Goal: Task Accomplishment & Management: Complete application form

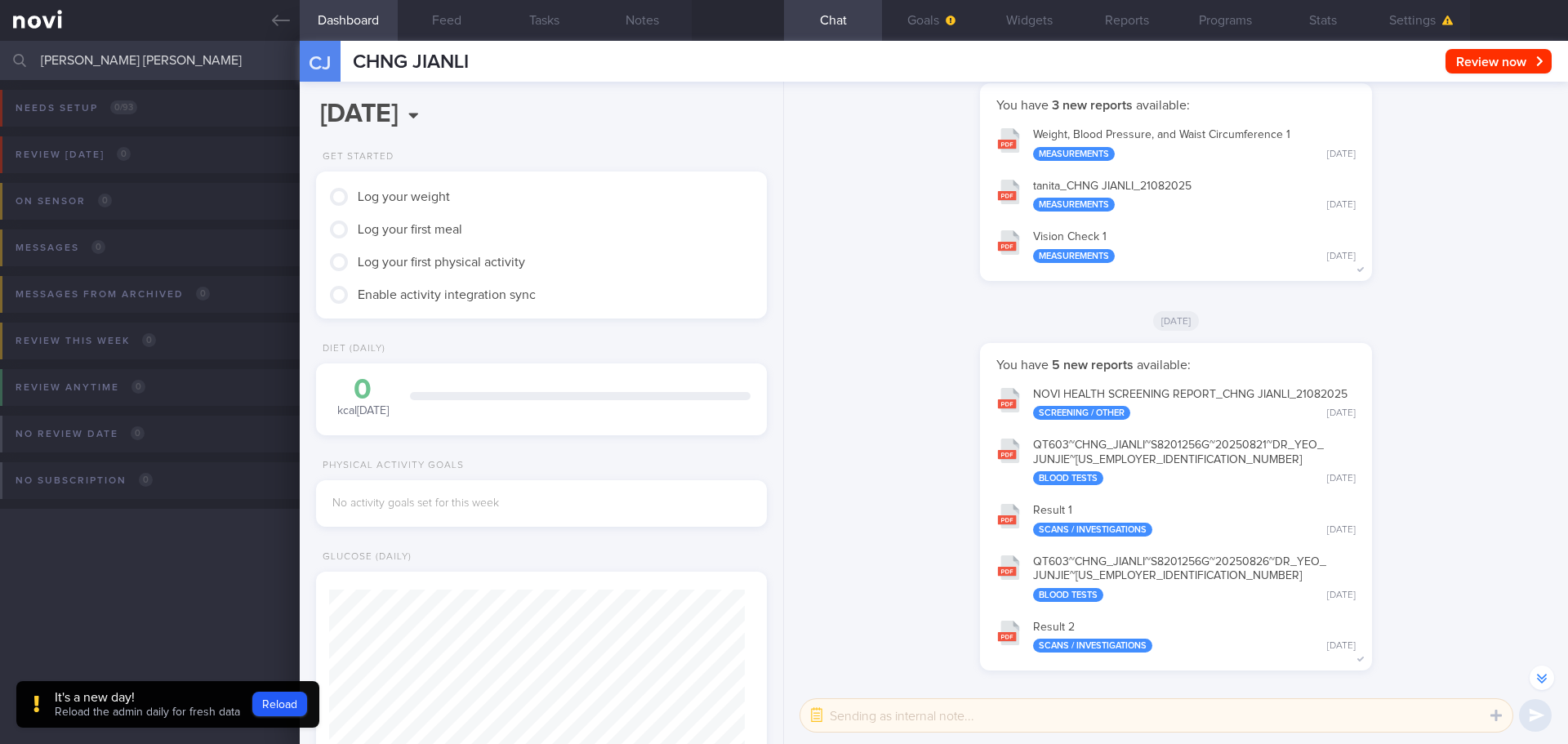
scroll to position [-601, 0]
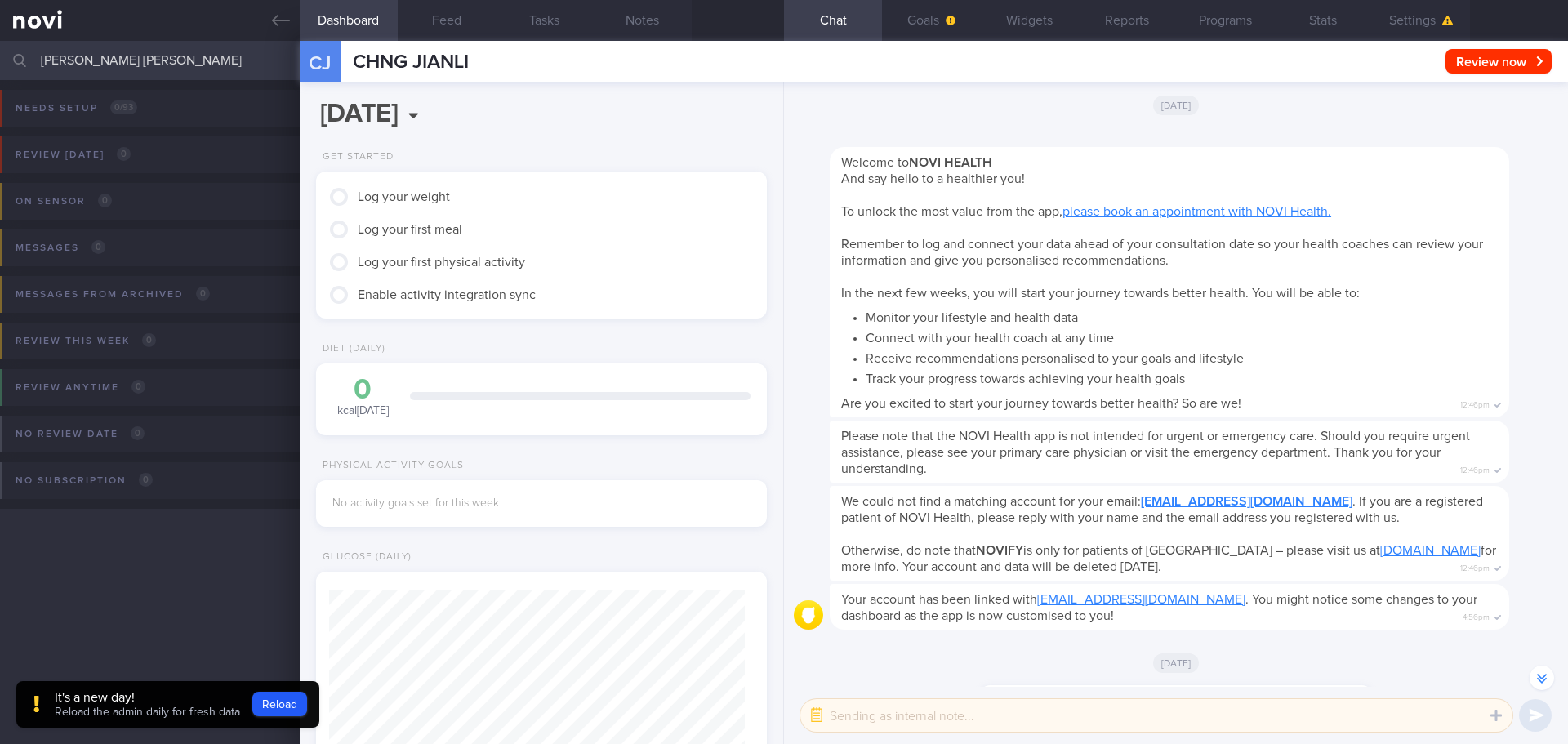
click at [237, 72] on input "[PERSON_NAME] [PERSON_NAME]" at bounding box center [784, 60] width 1568 height 39
click at [237, 70] on input "[PERSON_NAME] [PERSON_NAME]" at bounding box center [784, 60] width 1568 height 39
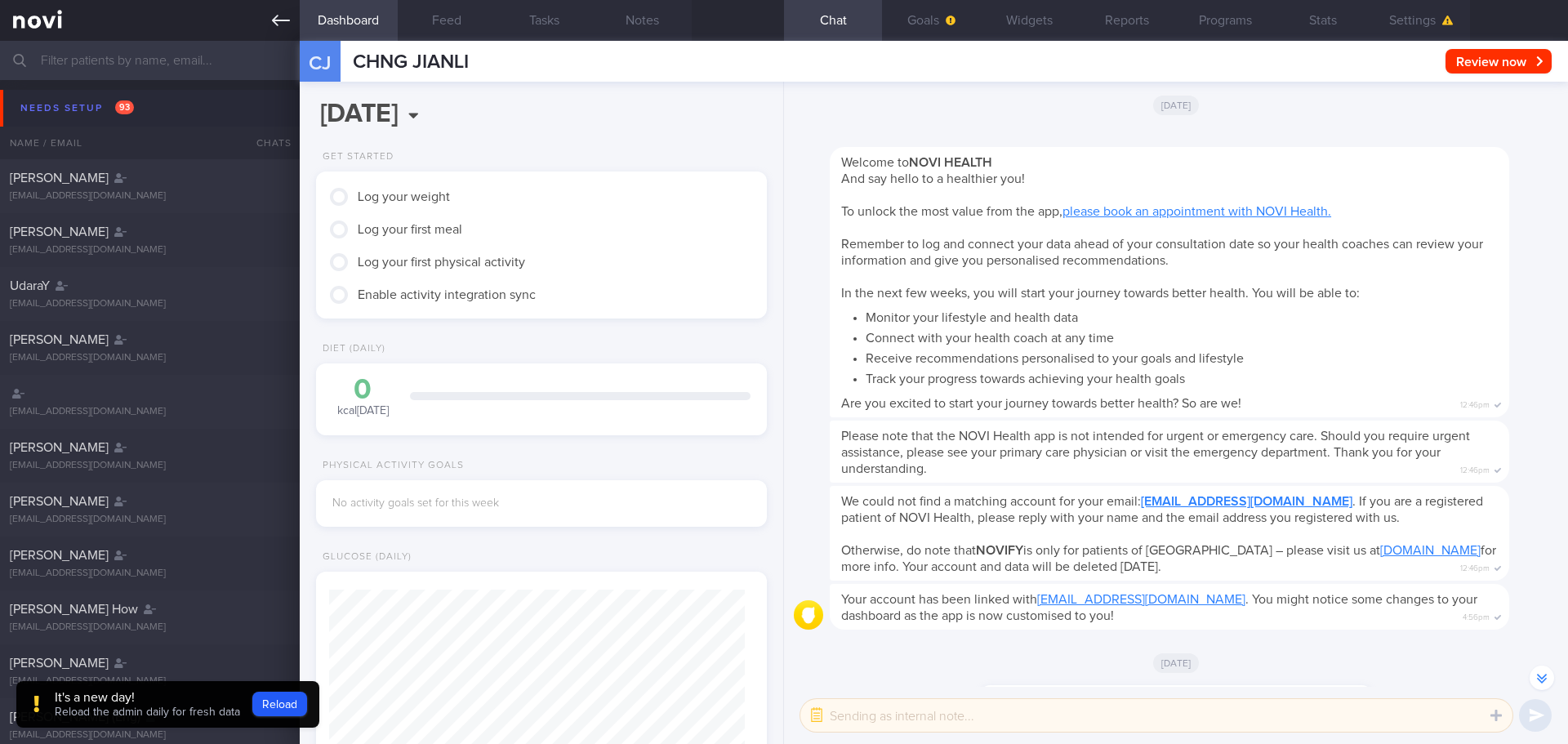
click at [270, 8] on link at bounding box center [150, 20] width 300 height 41
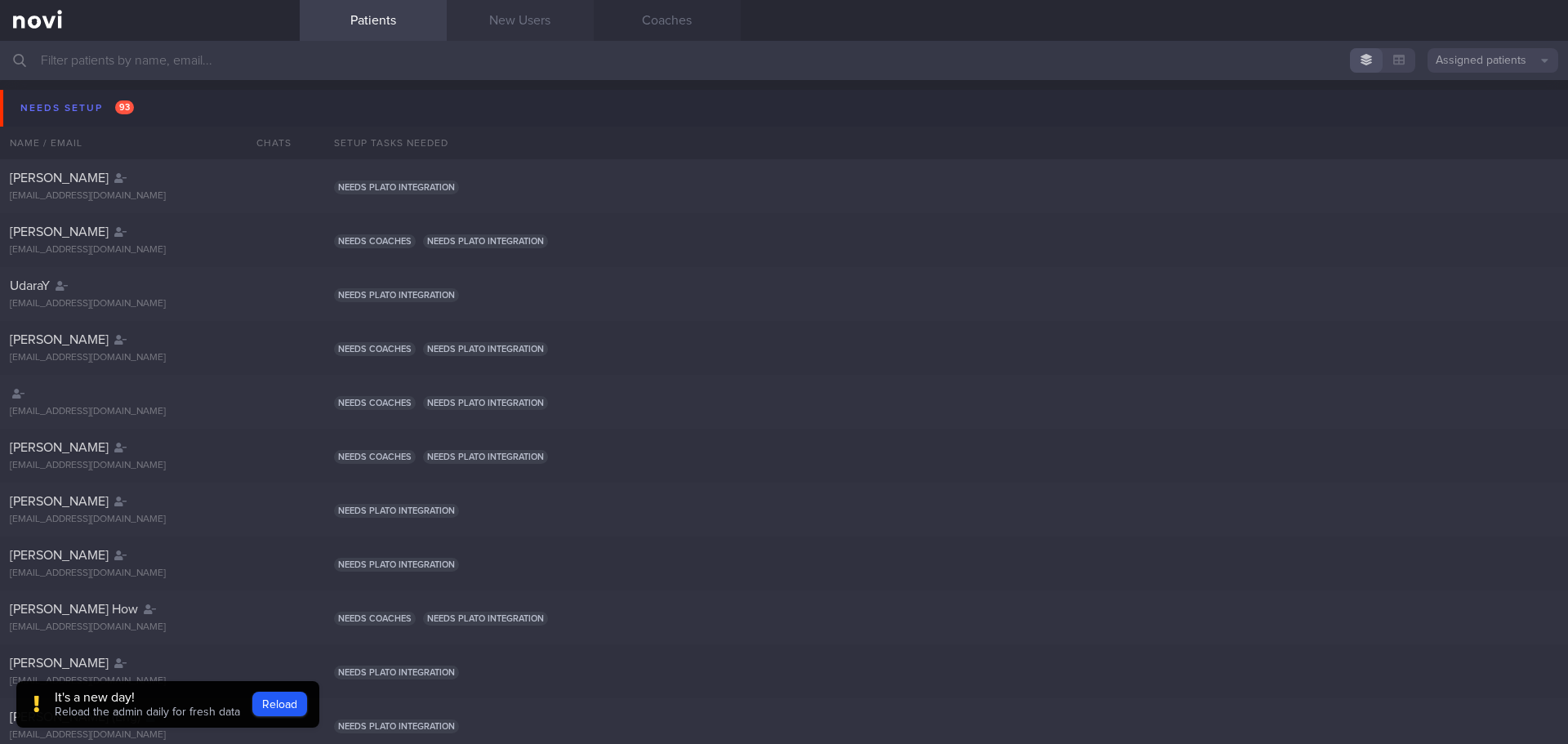
click at [525, 23] on link "New Users" at bounding box center [520, 20] width 147 height 41
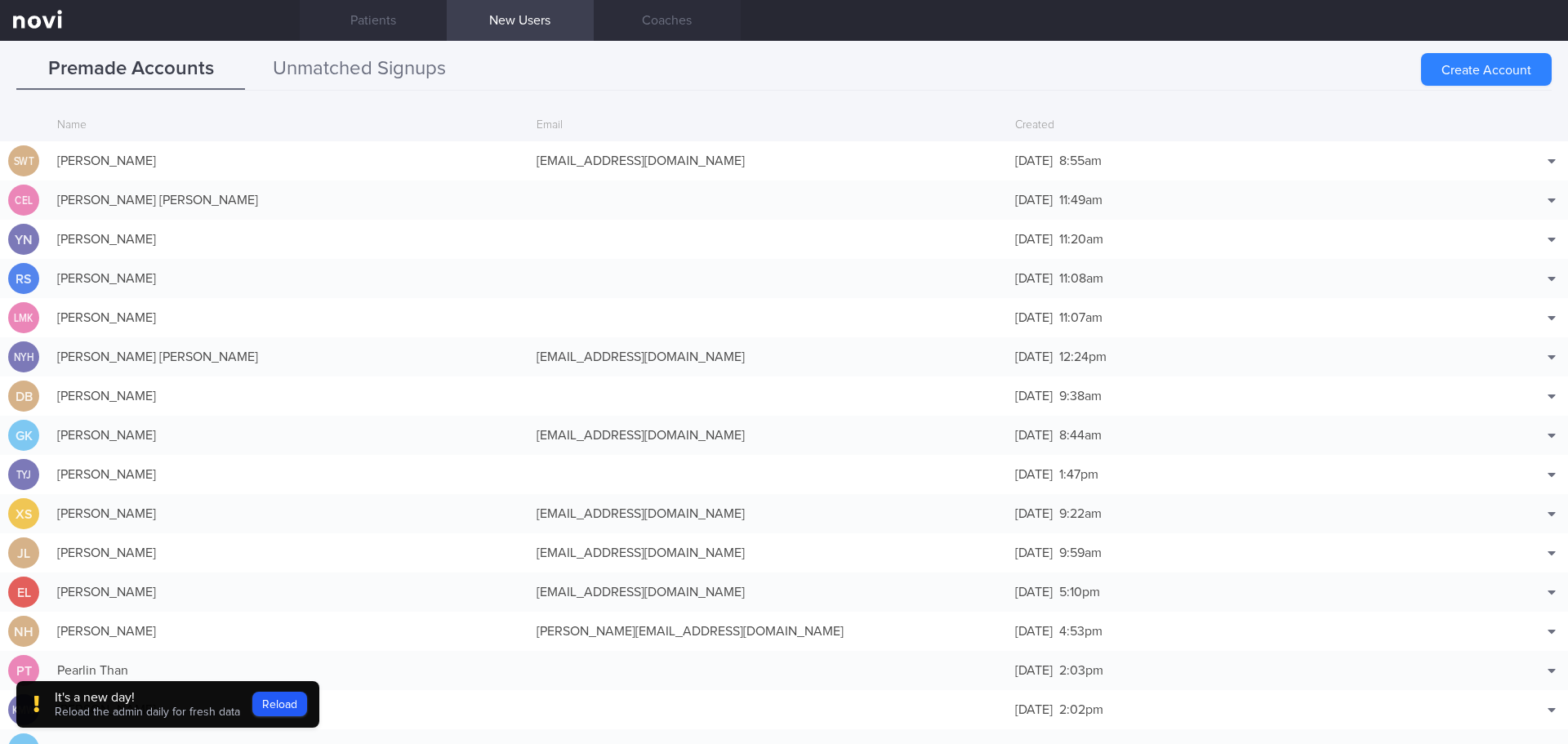
click at [359, 56] on button "Unmatched Signups" at bounding box center [359, 69] width 229 height 41
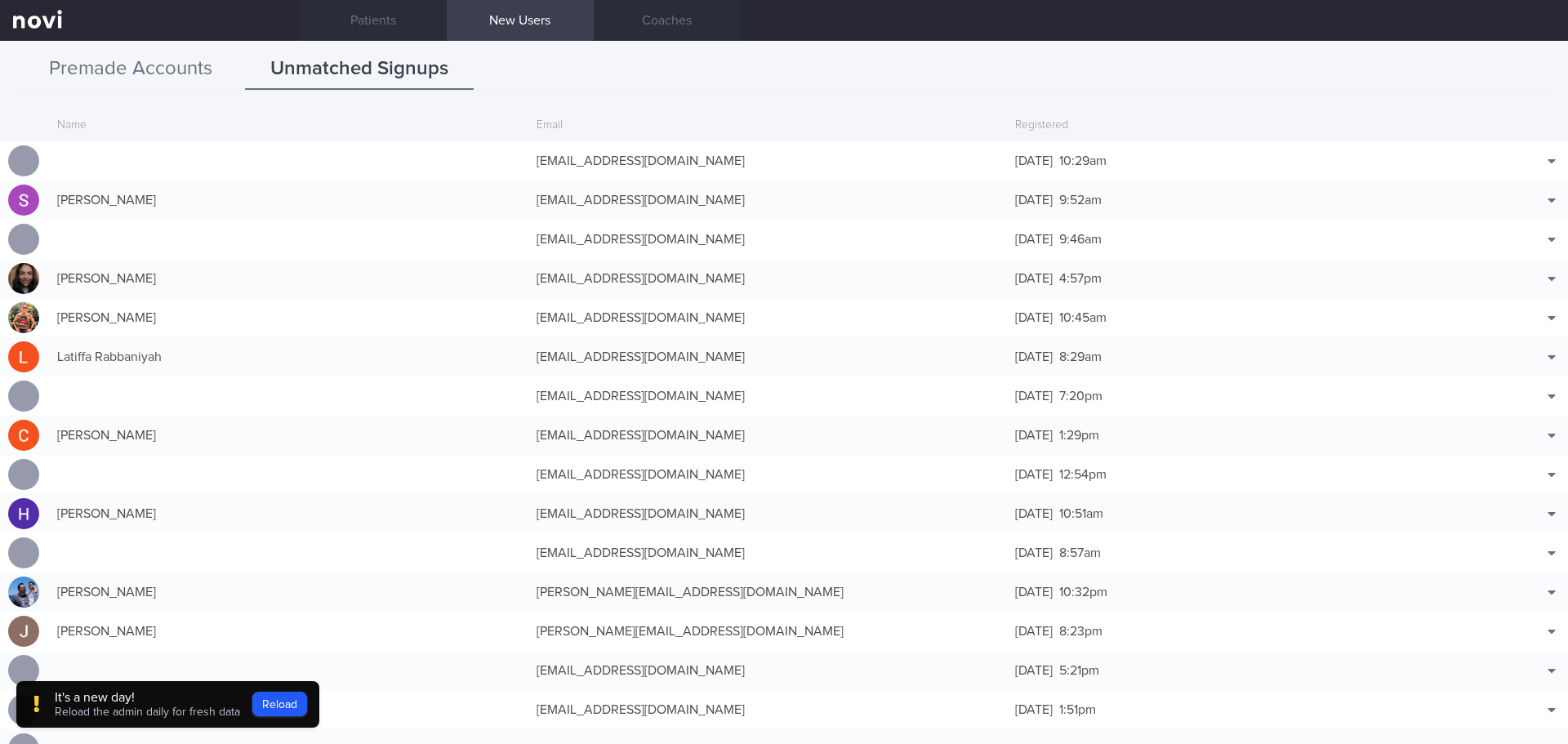
click at [139, 80] on button "Premade Accounts" at bounding box center [130, 69] width 229 height 41
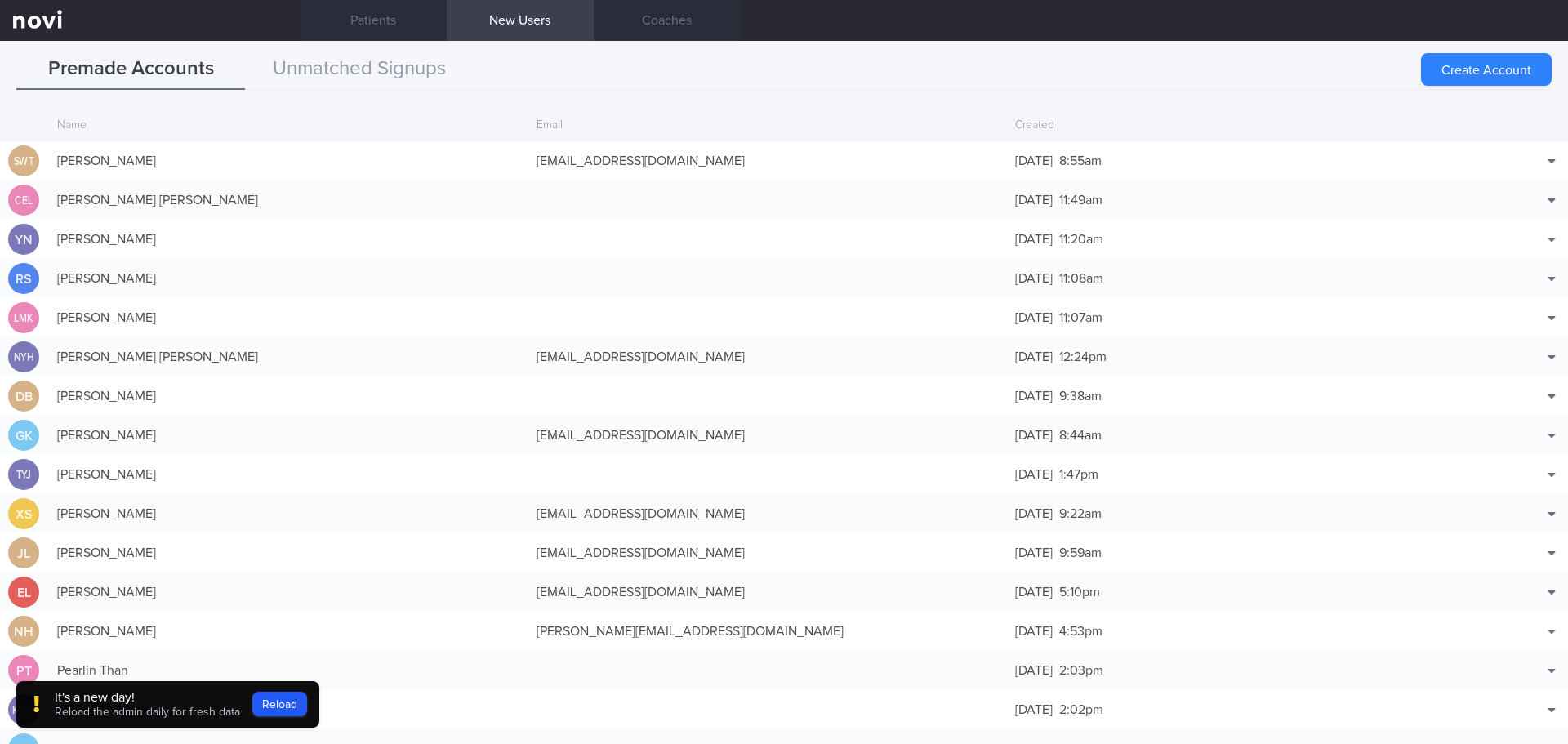
click at [1112, 106] on div "Create Account Name Email Created SwT [PERSON_NAME] Ten [EMAIL_ADDRESS][DOMAIN_…" at bounding box center [784, 421] width 1568 height 646
click at [1478, 81] on button "Create Account" at bounding box center [1486, 69] width 131 height 33
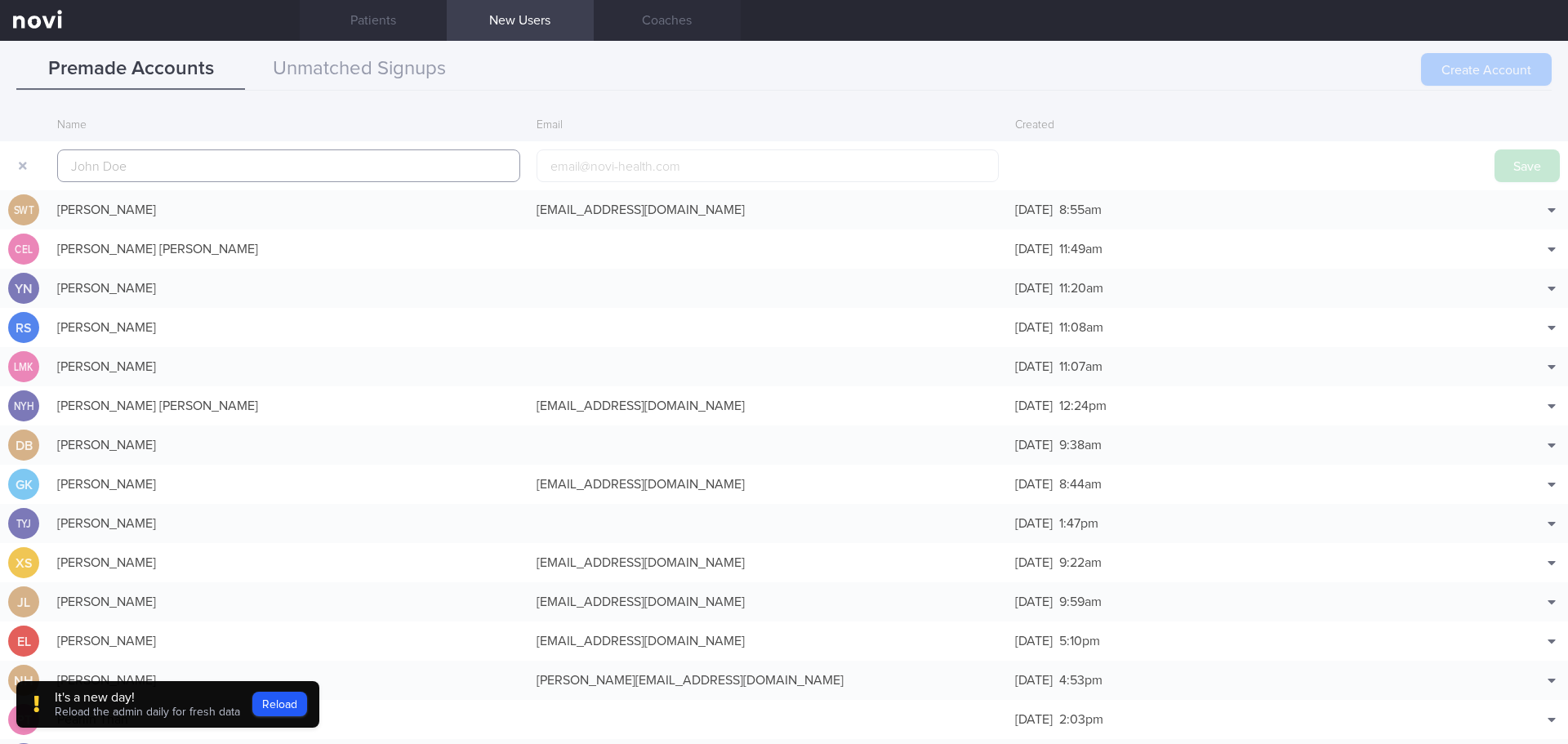
click at [389, 164] on input "text" at bounding box center [289, 166] width 463 height 33
click at [274, 171] on input "text" at bounding box center [289, 166] width 463 height 33
paste input "[PERSON_NAME] [PERSON_NAME]"
type input "[PERSON_NAME] [PERSON_NAME]"
click at [623, 157] on input "email" at bounding box center [768, 166] width 463 height 33
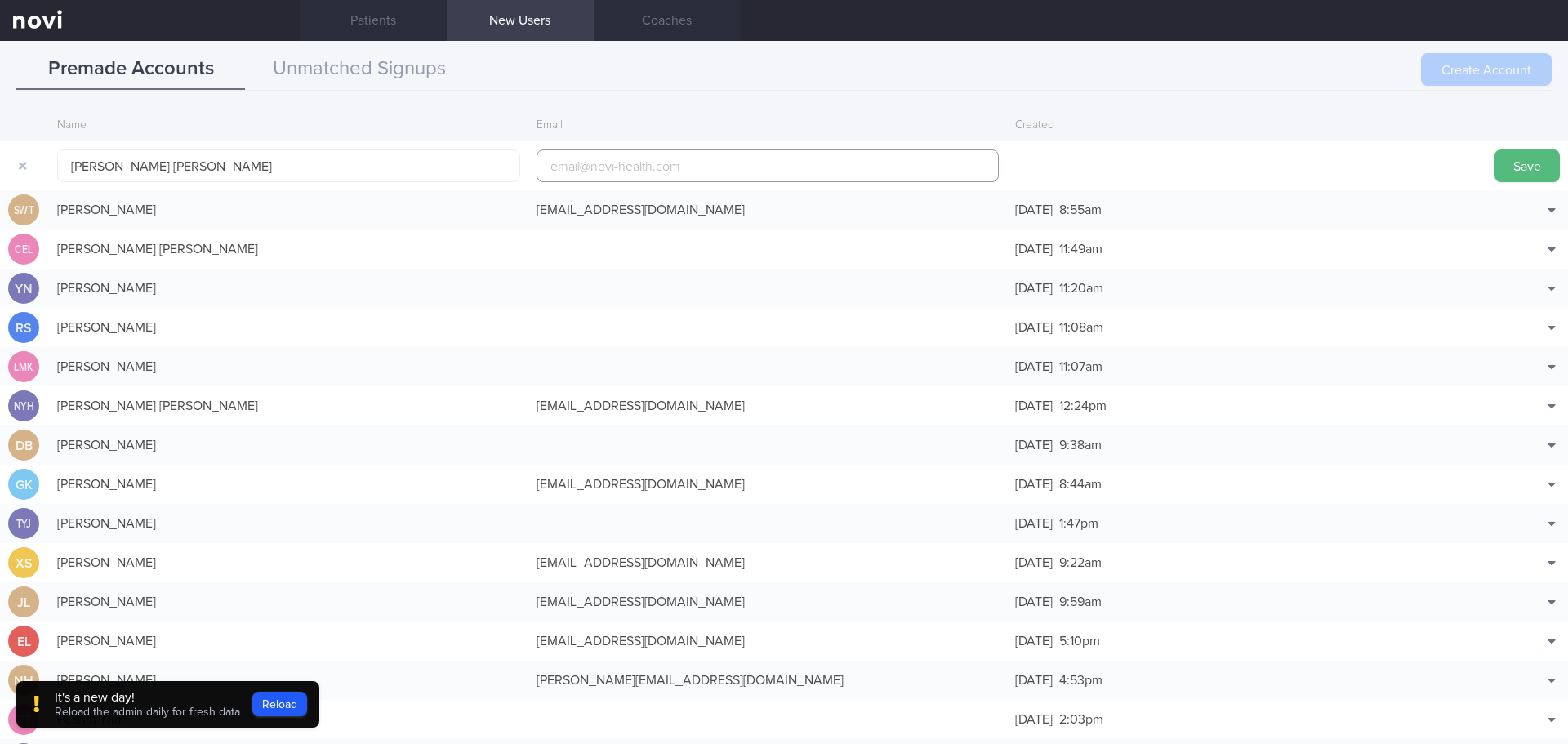
click at [625, 163] on input "email" at bounding box center [768, 166] width 463 height 33
paste input "[EMAIL_ADDRESS][DOMAIN_NAME]"
click at [546, 167] on input "[EMAIL_ADDRESS][DOMAIN_NAME]" at bounding box center [768, 166] width 463 height 33
type input "[EMAIL_ADDRESS][DOMAIN_NAME]"
click at [1502, 154] on button "Save" at bounding box center [1527, 166] width 65 height 33
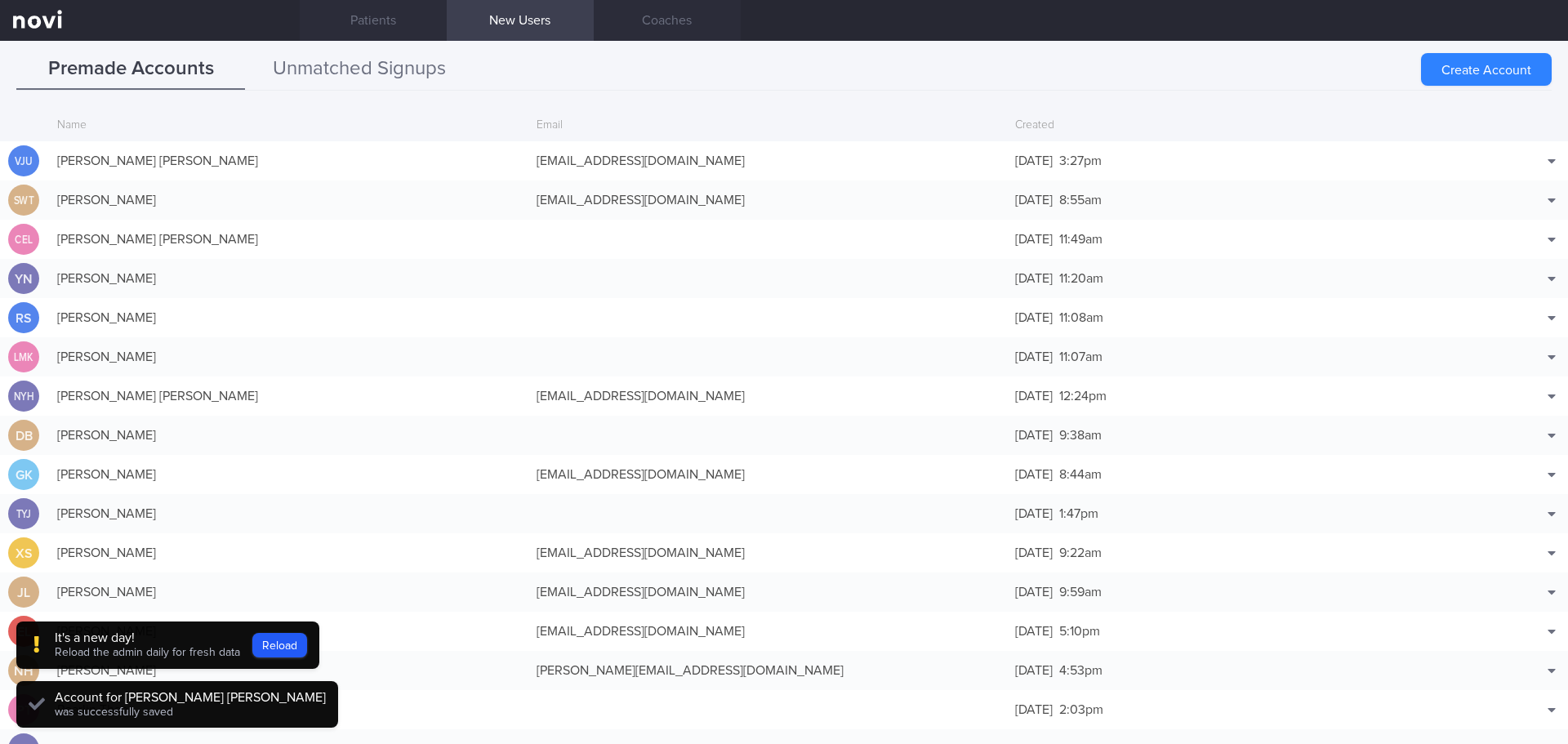
click at [374, 70] on button "Unmatched Signups" at bounding box center [359, 69] width 229 height 41
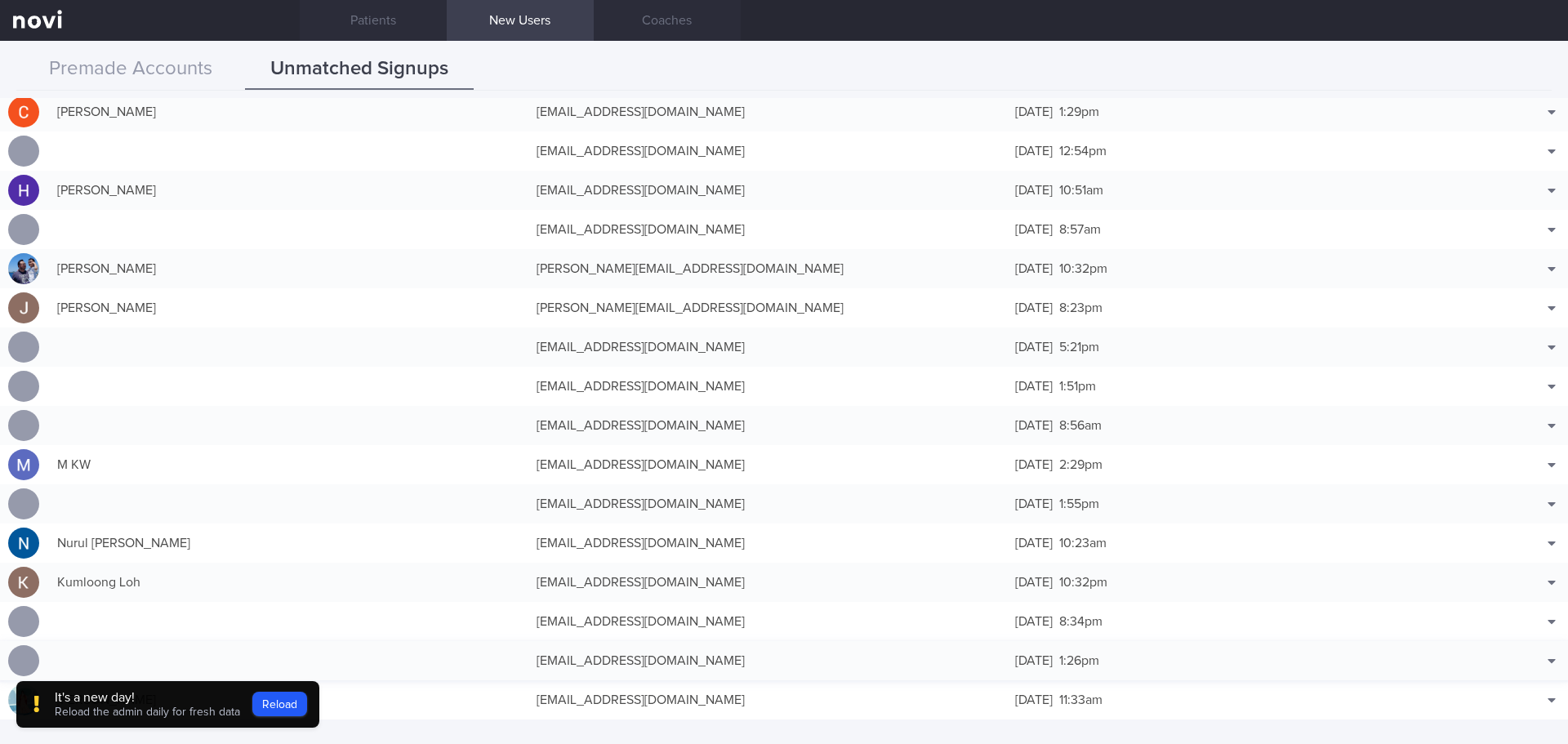
scroll to position [327, 0]
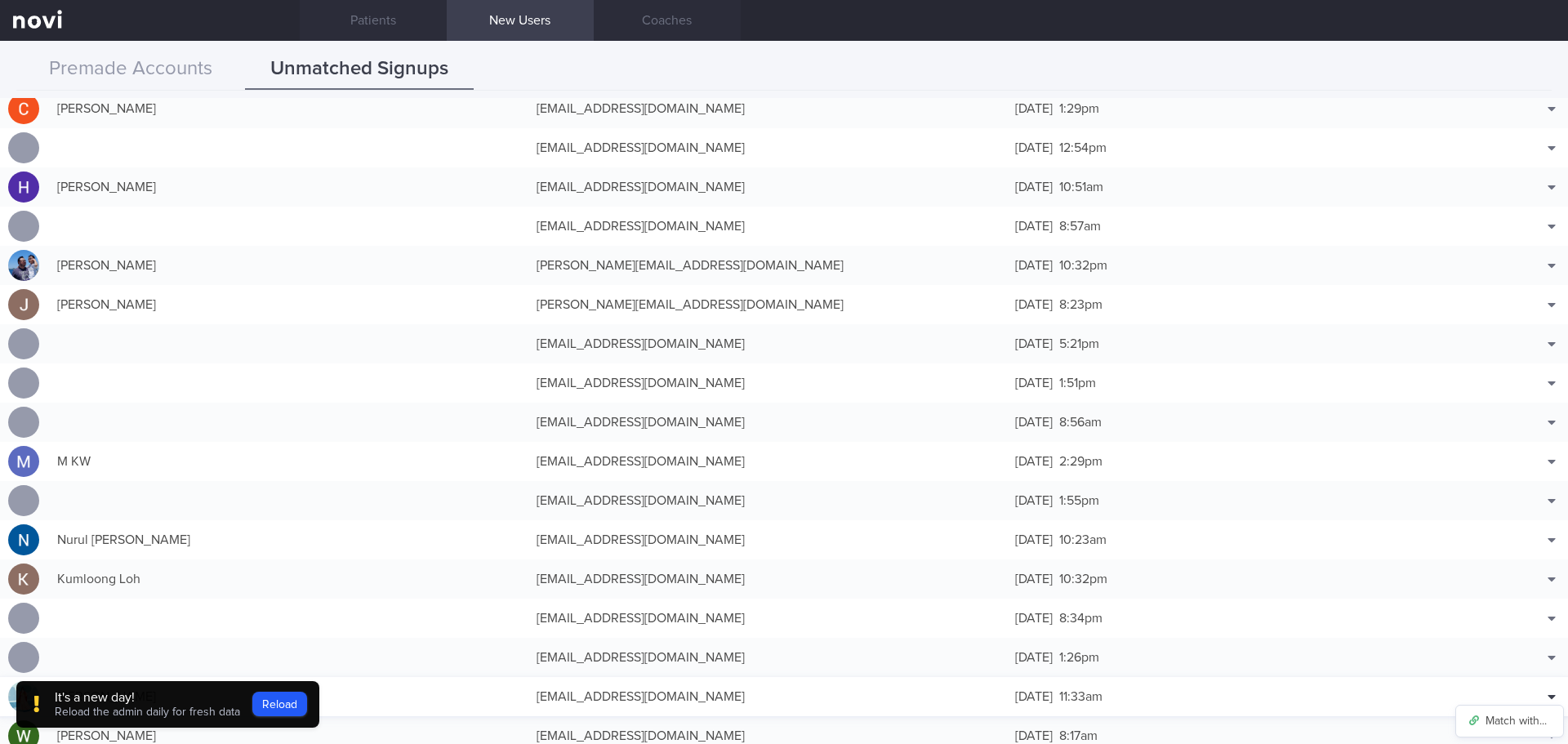
click at [1548, 698] on icon at bounding box center [1551, 697] width 8 height 4
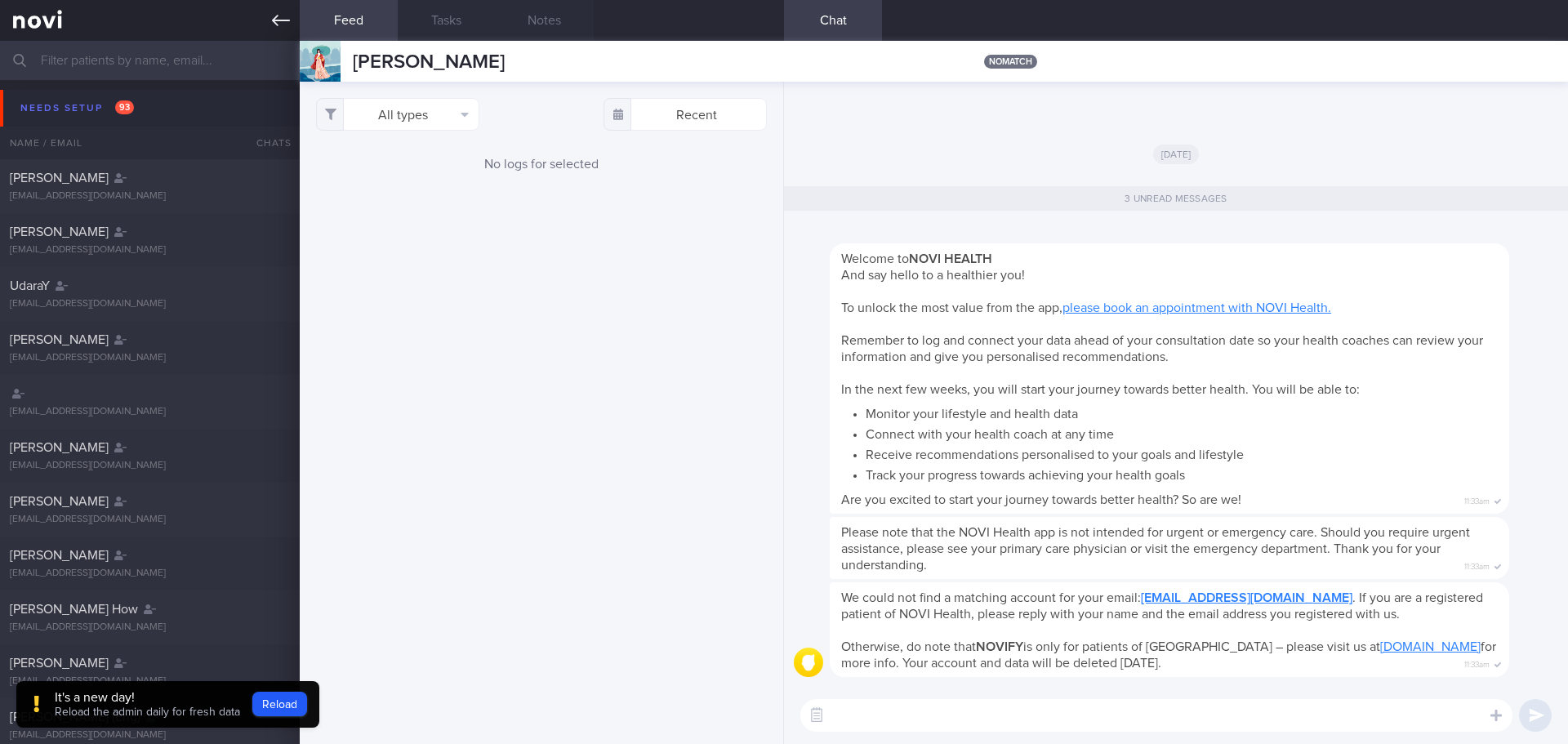
drag, startPoint x: 291, startPoint y: 26, endPoint x: 193, endPoint y: 3, distance: 100.7
click at [291, 26] on link at bounding box center [150, 20] width 300 height 41
click at [278, 24] on icon at bounding box center [280, 20] width 18 height 12
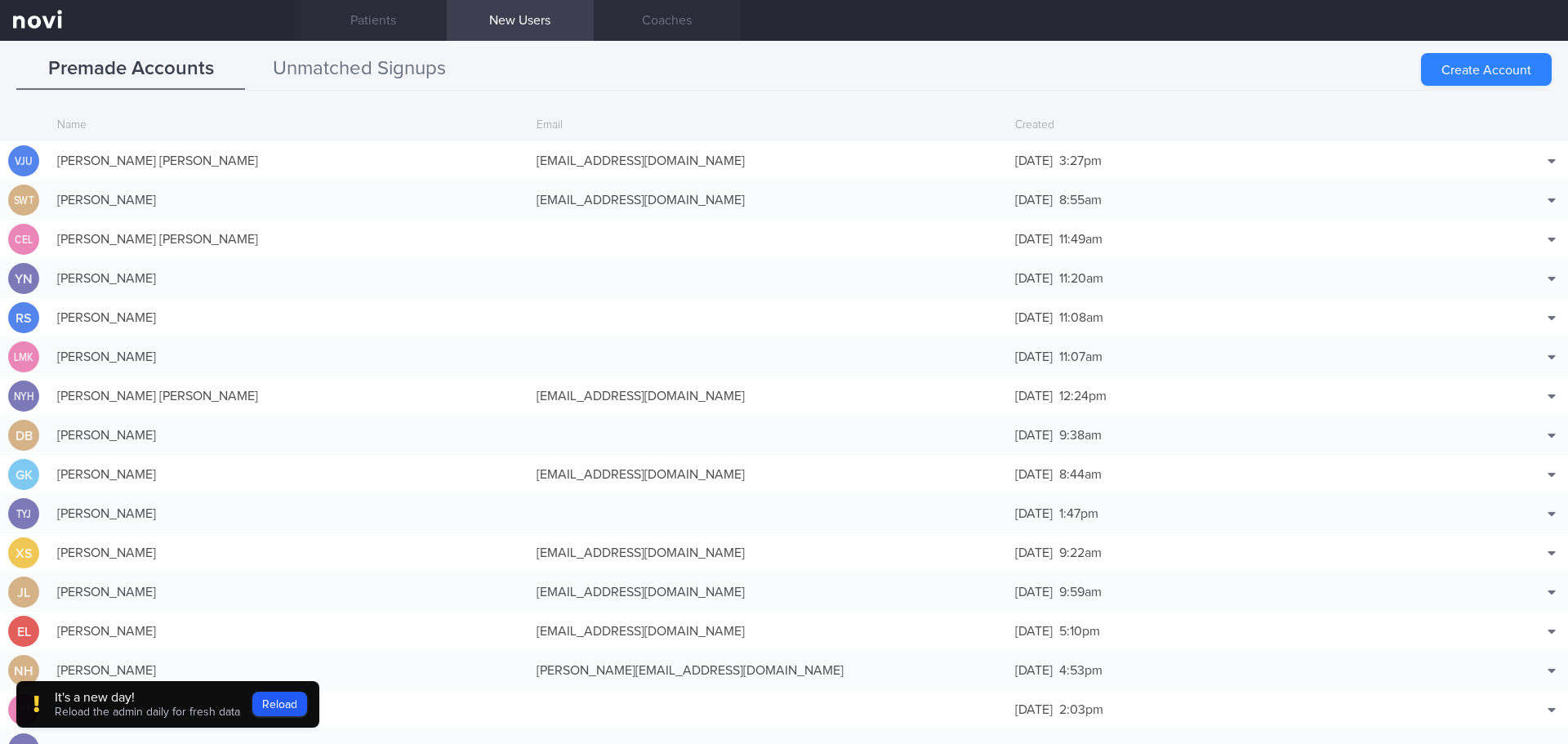
click at [427, 78] on button "Unmatched Signups" at bounding box center [359, 69] width 229 height 41
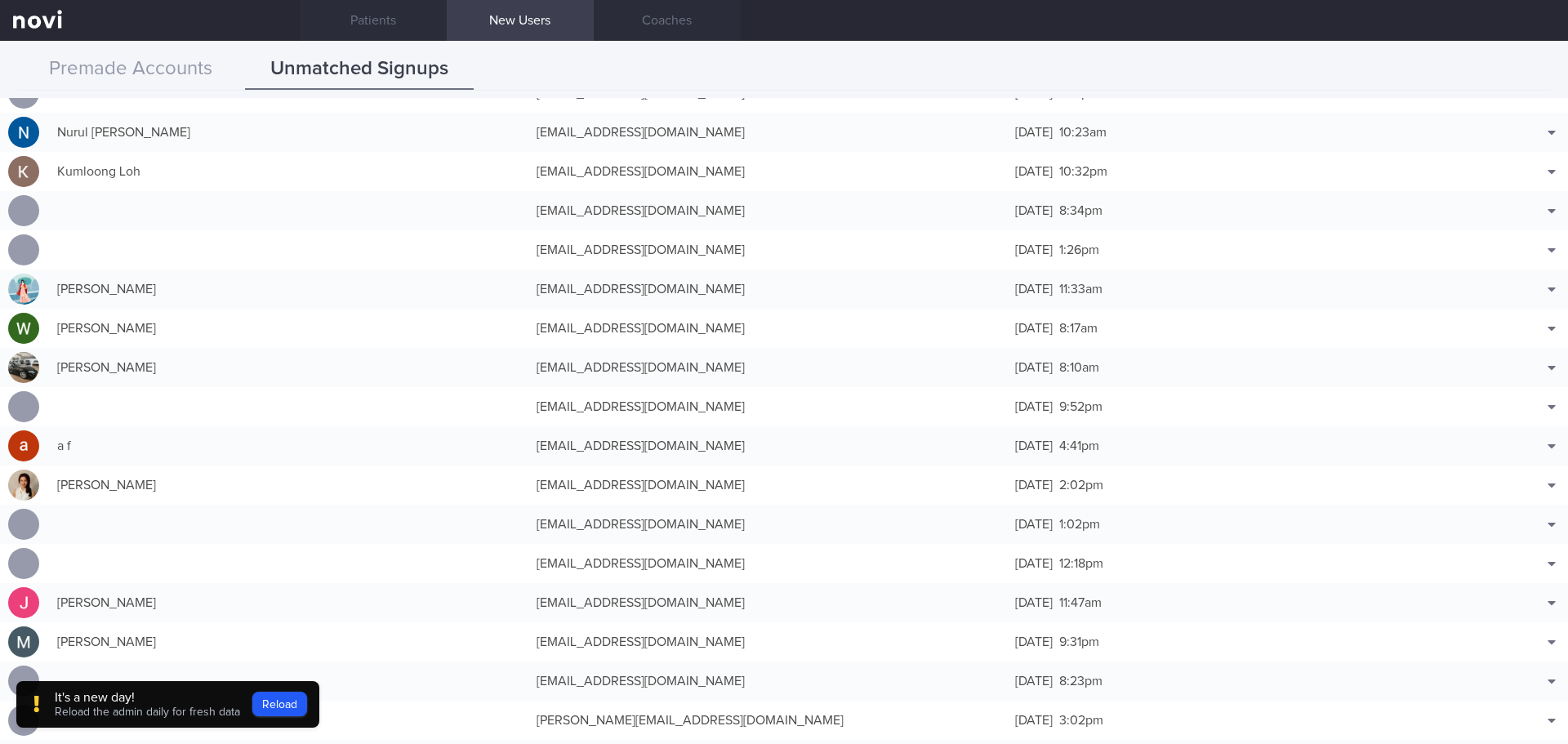
scroll to position [735, 0]
drag, startPoint x: 1517, startPoint y: 312, endPoint x: 1526, endPoint y: 306, distance: 10.8
click at [1526, 306] on button "Match with..." at bounding box center [1509, 312] width 107 height 24
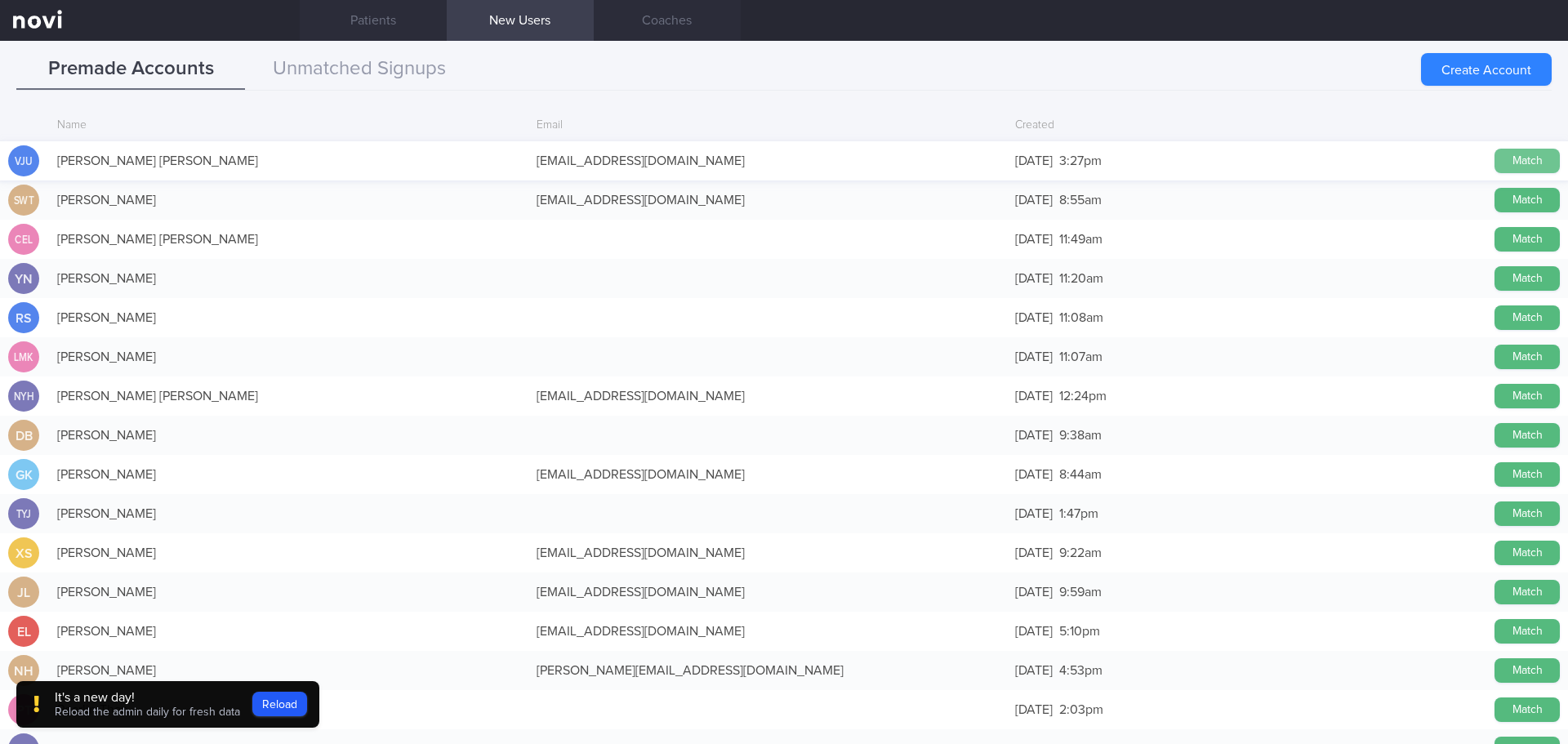
click at [1508, 160] on button "Match" at bounding box center [1527, 160] width 65 height 24
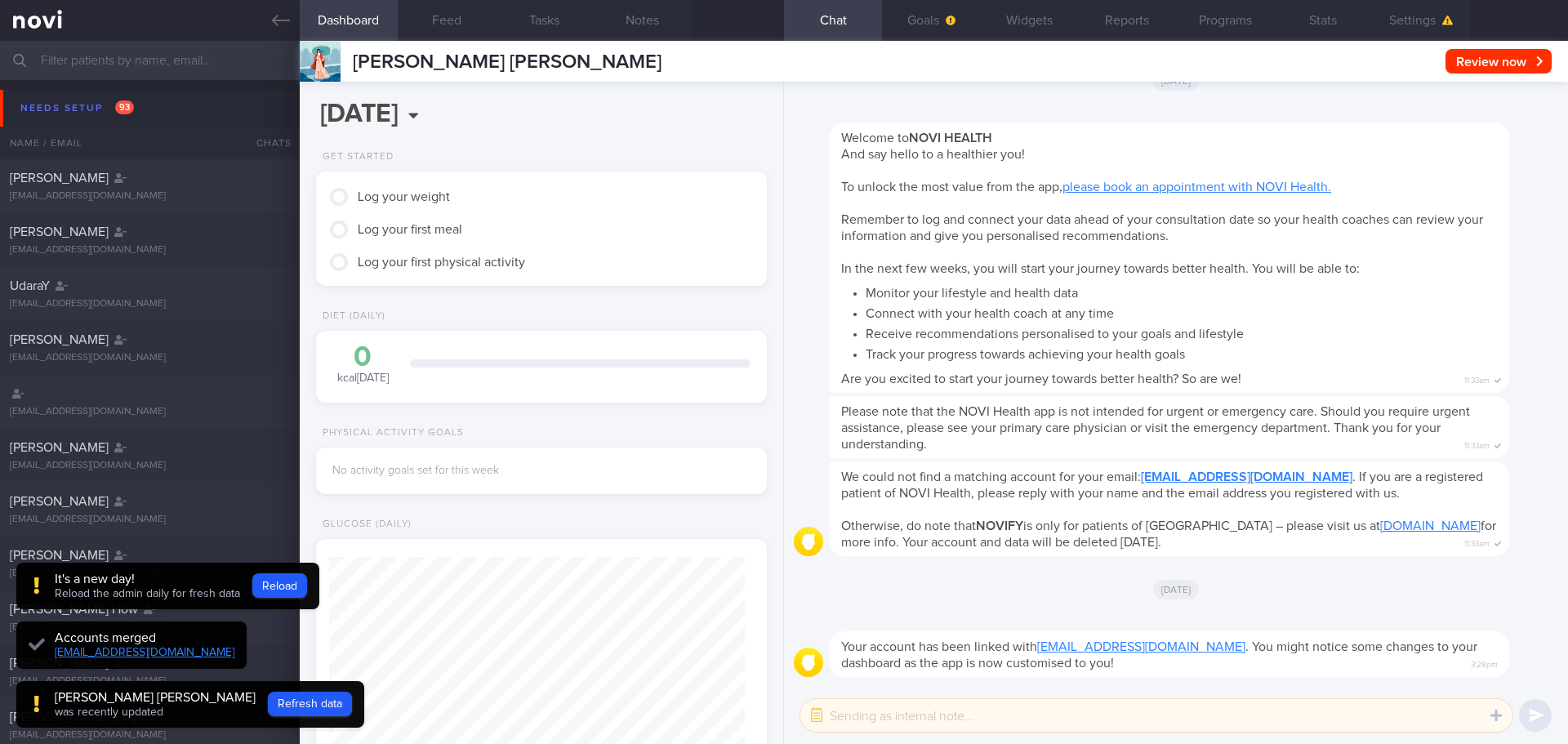
scroll to position [208, 416]
click at [841, 108] on div at bounding box center [1194, 112] width 728 height 19
click at [912, 109] on div at bounding box center [1194, 112] width 728 height 19
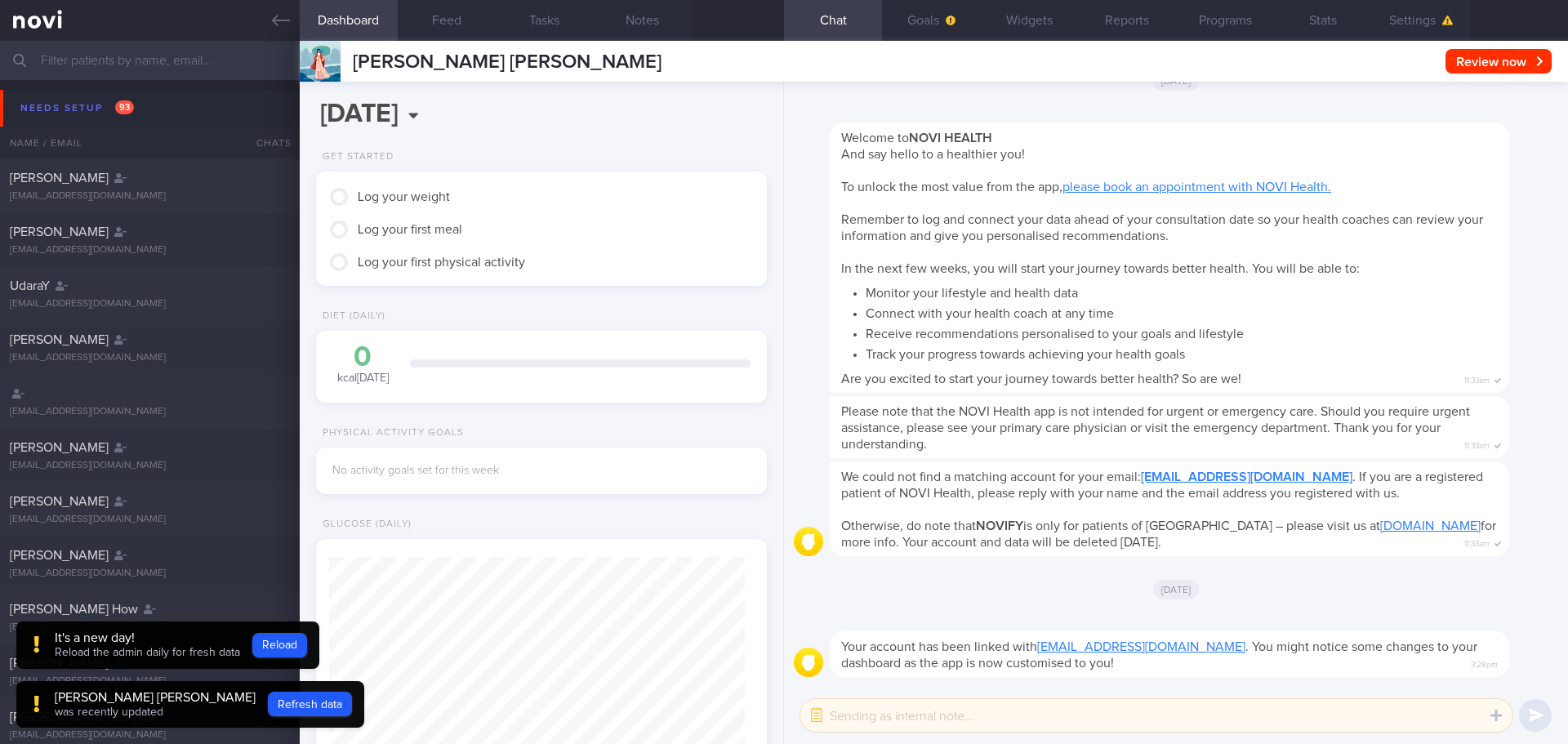
click at [1006, 94] on div "[DATE]" at bounding box center [1176, 80] width 765 height 46
click at [973, 84] on div "[DATE]" at bounding box center [1176, 80] width 765 height 46
click at [1048, 103] on div at bounding box center [1194, 112] width 728 height 19
